Goal: Task Accomplishment & Management: Manage account settings

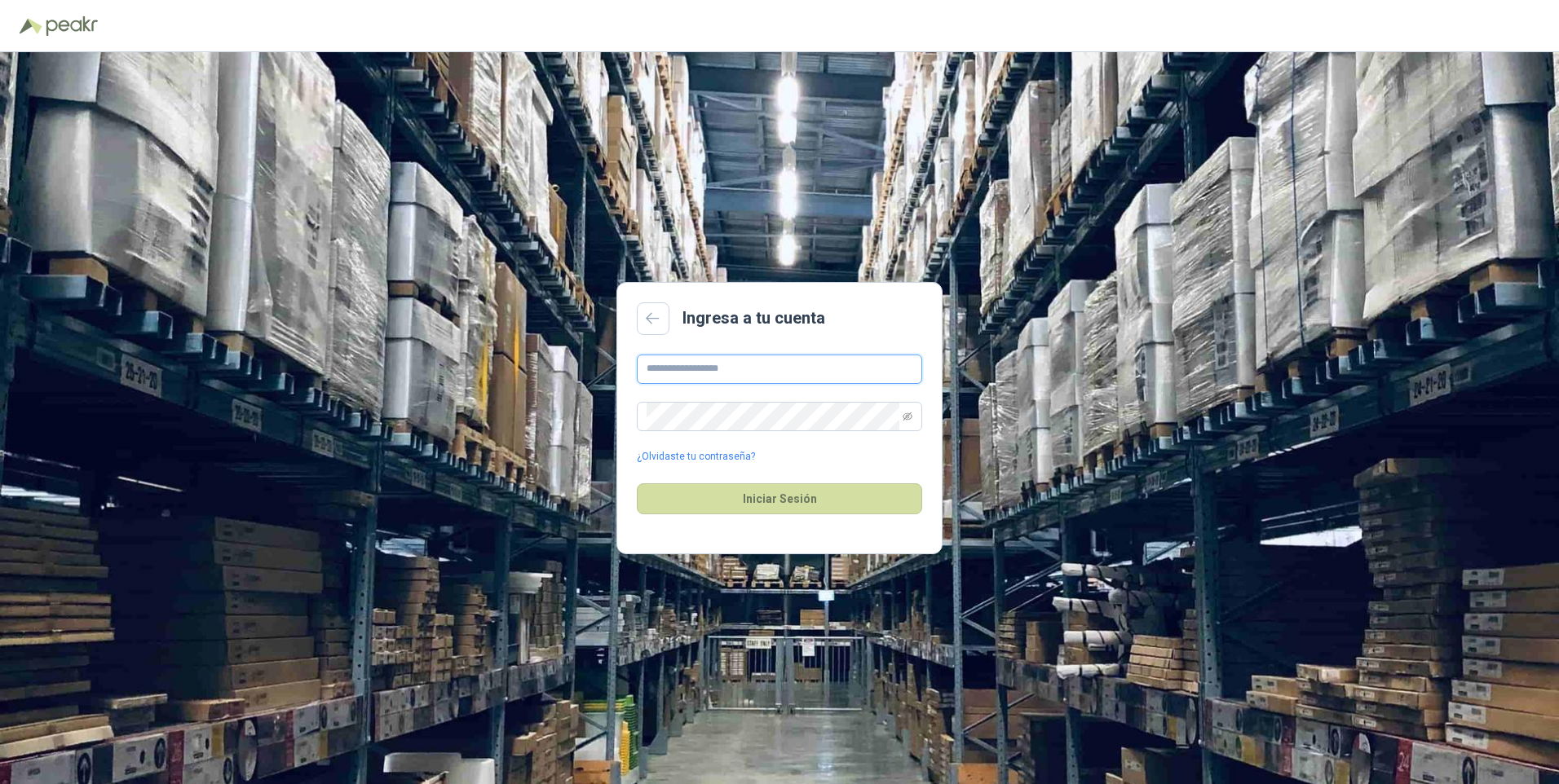
click at [715, 364] on input "text" at bounding box center [779, 368] width 285 height 29
type input "**********"
click at [637, 483] on button "Iniciar Sesión" at bounding box center [779, 498] width 285 height 31
click at [909, 417] on icon "eye-invisible" at bounding box center [907, 416] width 9 height 9
click at [637, 483] on button "Iniciar Sesión" at bounding box center [779, 498] width 285 height 31
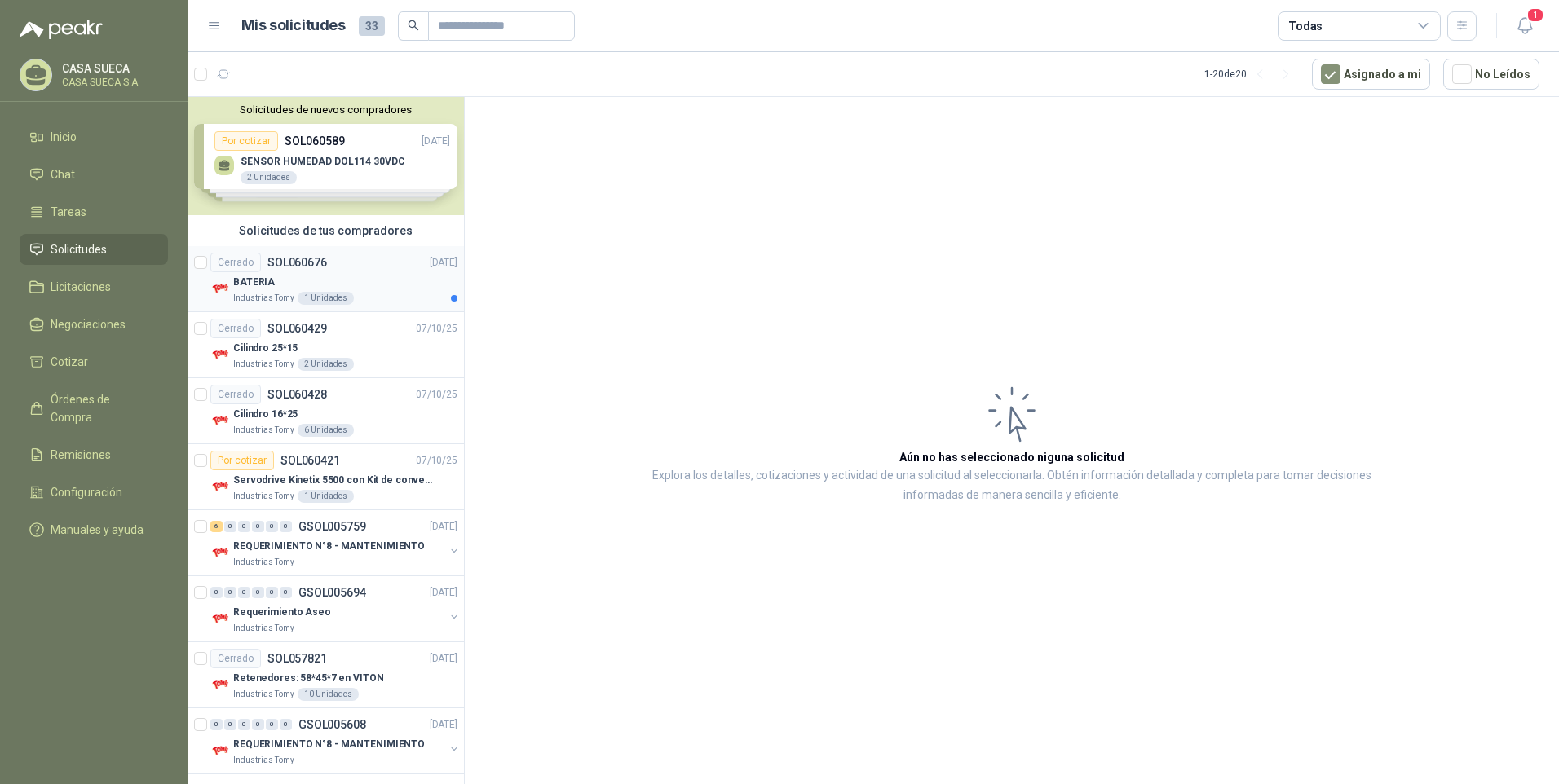
click at [335, 285] on div "BATERIA" at bounding box center [345, 282] width 224 height 20
